Goal: Information Seeking & Learning: Find specific fact

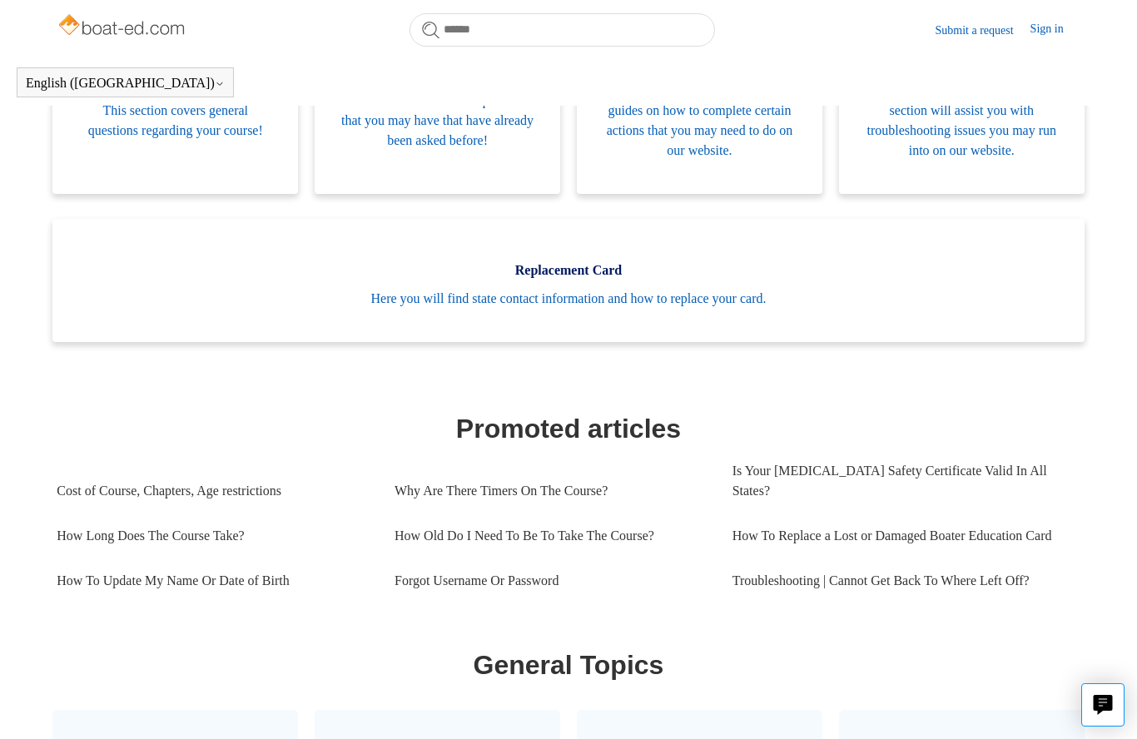
scroll to position [424, 0]
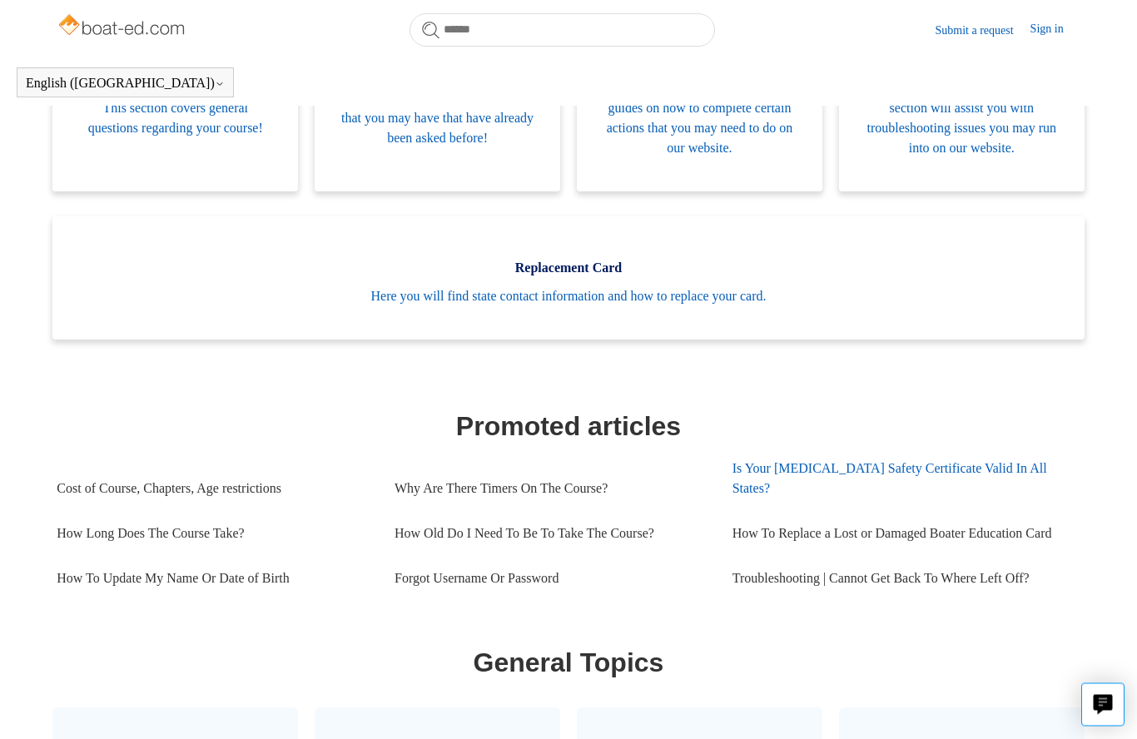
click at [1029, 459] on link "Is Your [MEDICAL_DATA] Safety Certificate Valid In All States?" at bounding box center [901, 479] width 338 height 65
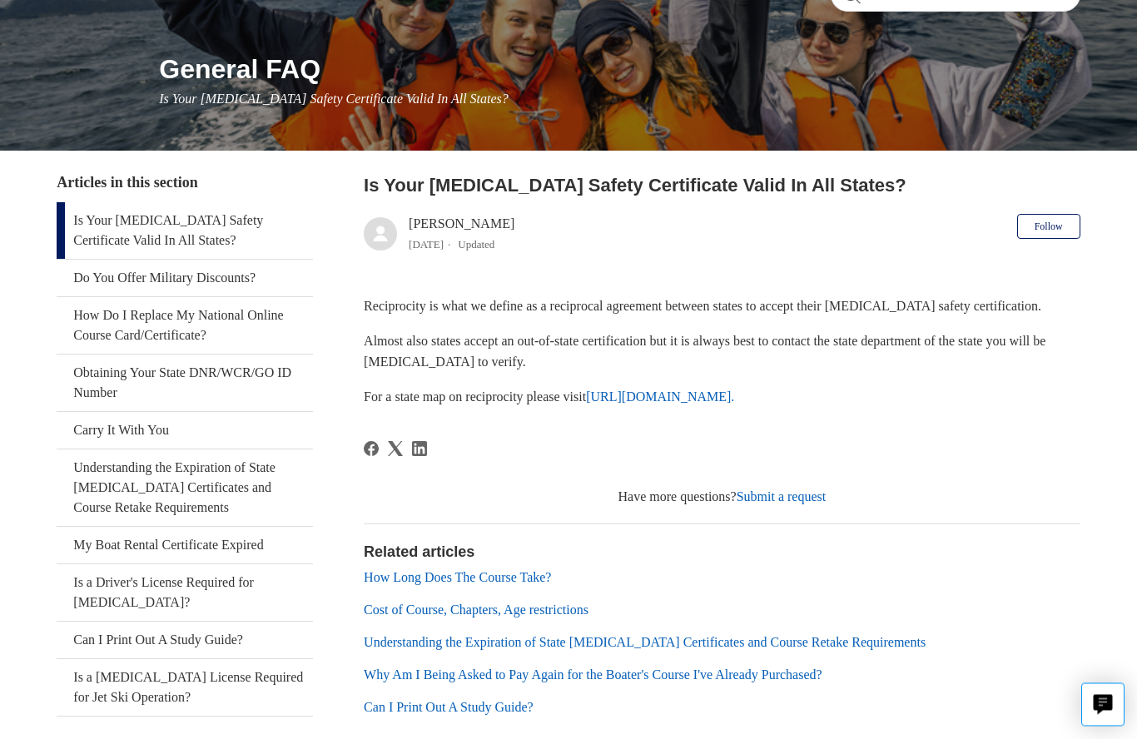
scroll to position [169, 0]
click at [141, 474] on link "Understanding the Expiration of State Boating Certificates and Course Retake Re…" at bounding box center [184, 487] width 255 height 77
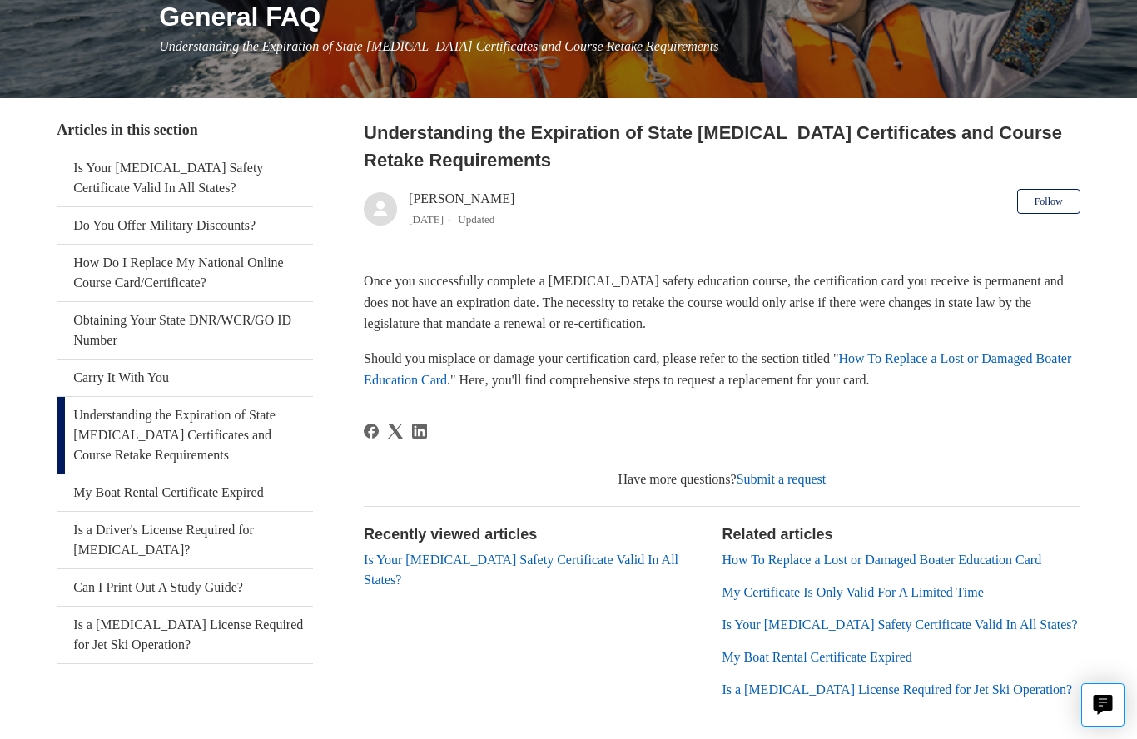
scroll to position [221, 0]
click at [932, 588] on link "My Certificate Is Only Valid For A Limited Time" at bounding box center [852, 592] width 261 height 14
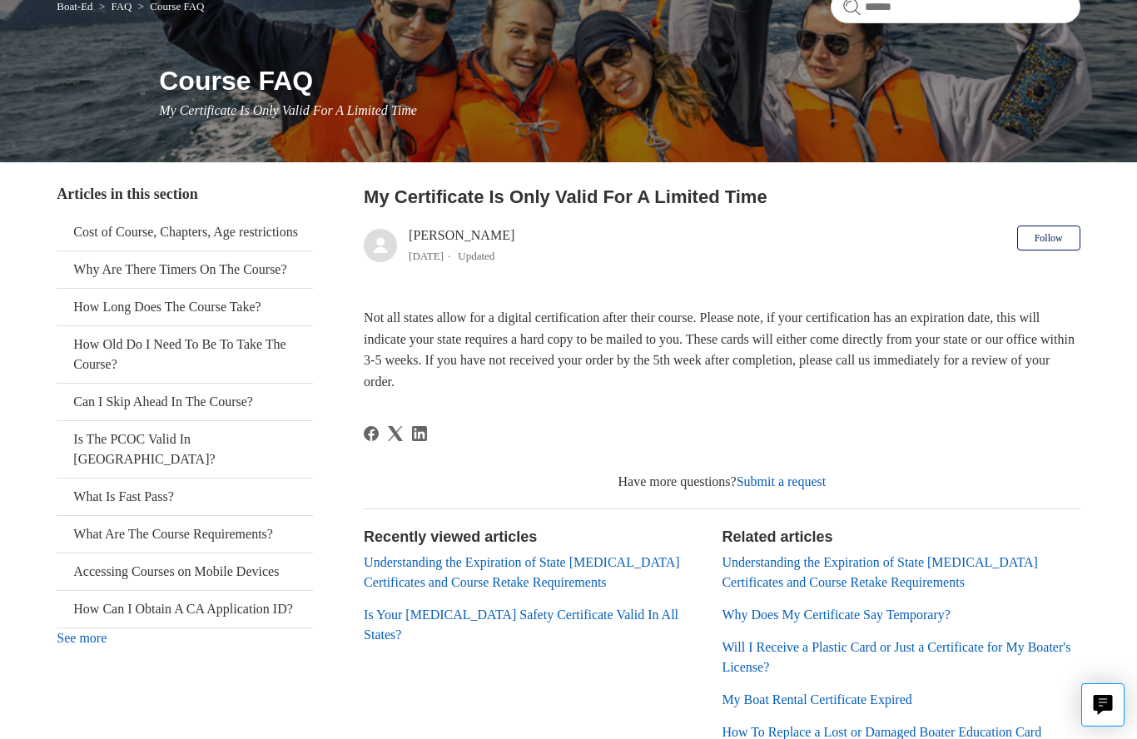
scroll to position [200, 0]
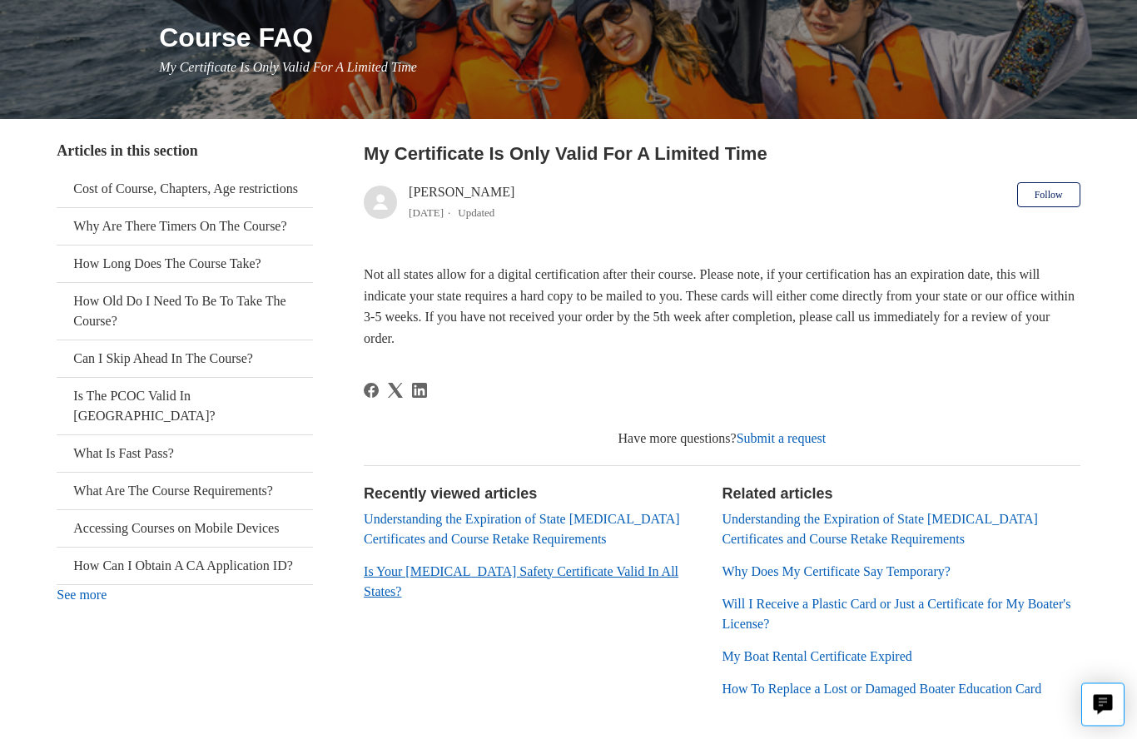
click at [644, 568] on link "Is Your [MEDICAL_DATA] Safety Certificate Valid In All States?" at bounding box center [521, 582] width 315 height 34
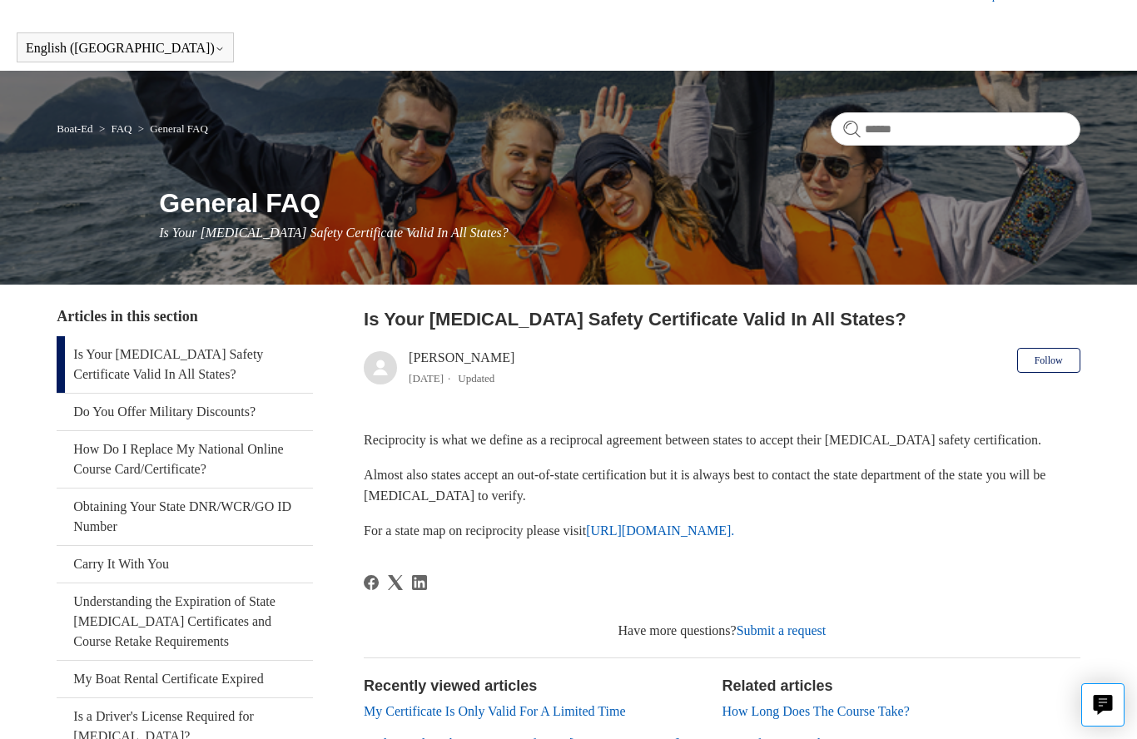
scroll to position [53, 0]
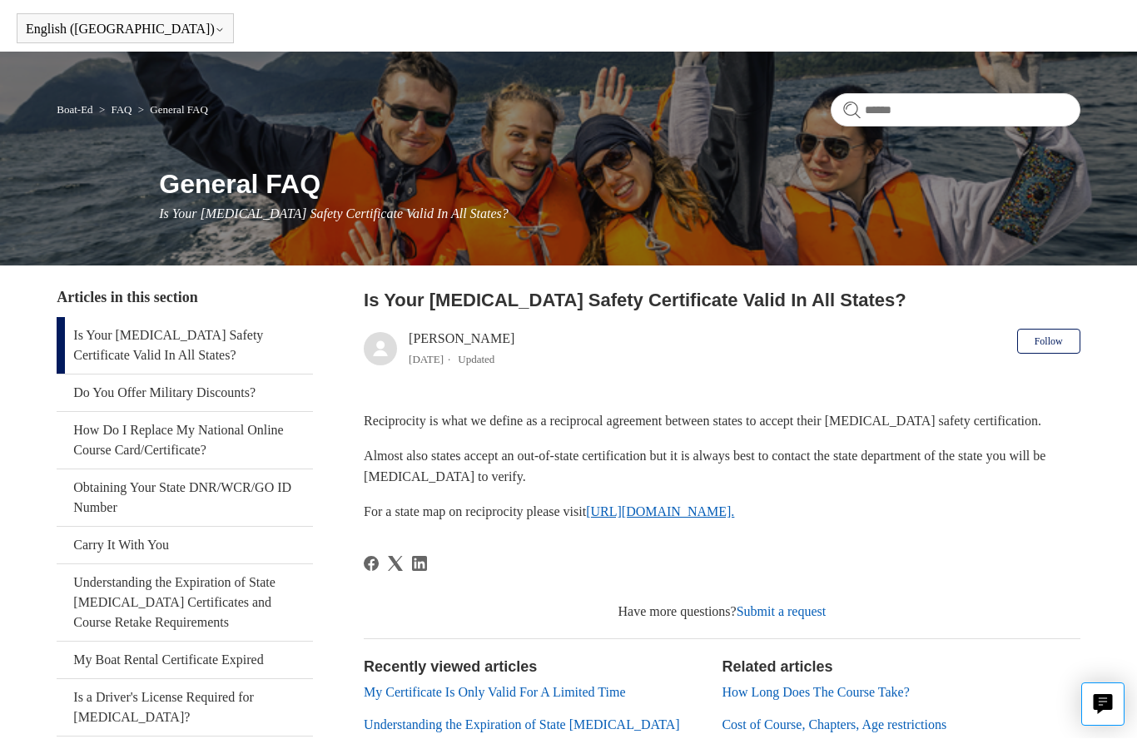
click at [734, 505] on link "[URL][DOMAIN_NAME]." at bounding box center [660, 512] width 148 height 14
